Goal: Entertainment & Leisure: Consume media (video, audio)

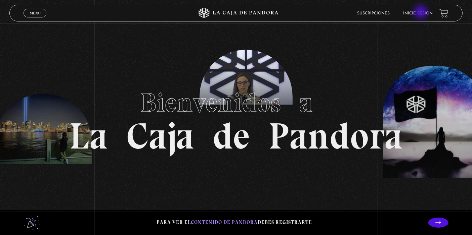
click at [422, 13] on link "Inicie sesión" at bounding box center [418, 13] width 30 height 4
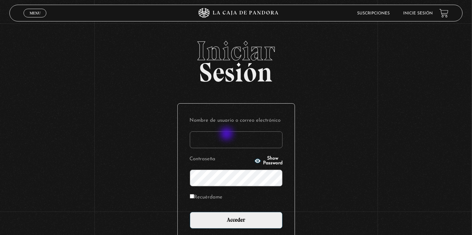
click at [227, 135] on input "Nombre de usuario o correo electrónico" at bounding box center [236, 140] width 93 height 17
type input "warianogz@hotmail.com"
click at [190, 212] on input "Acceder" at bounding box center [236, 220] width 93 height 17
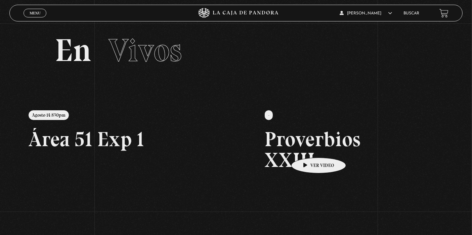
scroll to position [5, 0]
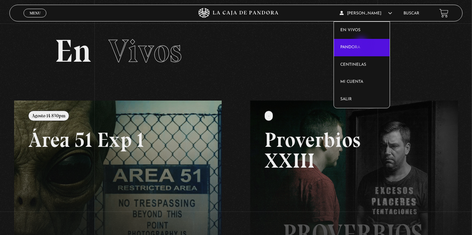
click at [362, 45] on link "Pandora" at bounding box center [362, 47] width 56 height 17
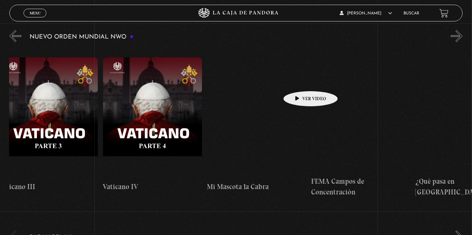
scroll to position [0, 6565]
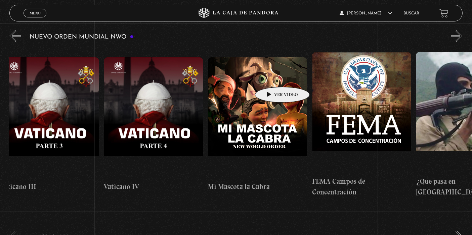
click at [272, 77] on figure at bounding box center [257, 117] width 99 height 121
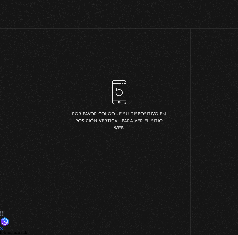
click at [123, 109] on div "Por favor coloque su dispositivo en posición vertical para ver el sitio web." at bounding box center [119, 105] width 95 height 51
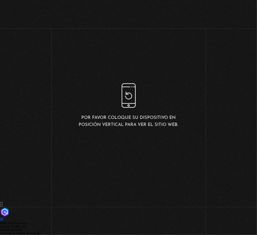
scroll to position [74, 0]
